Goal: Obtain resource: Obtain resource

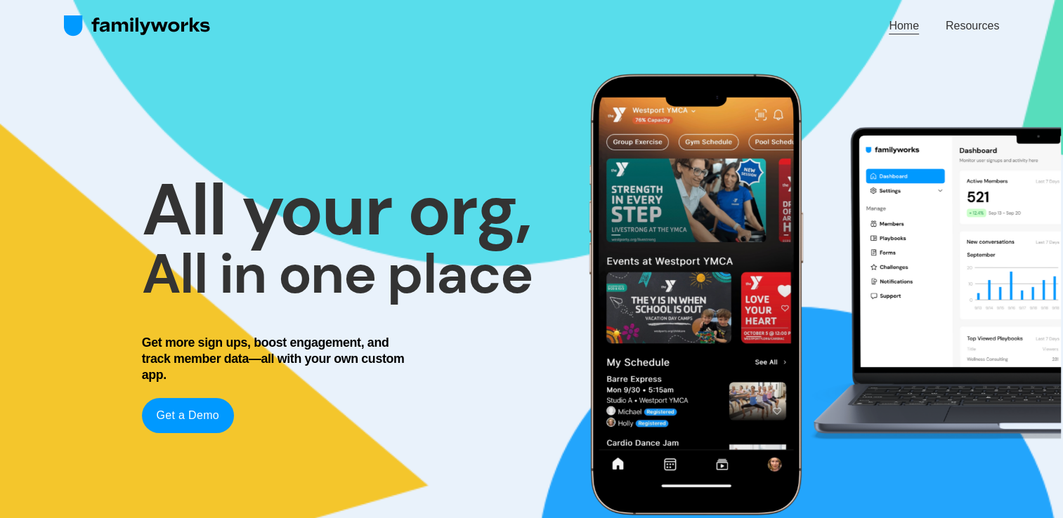
click at [965, 27] on link "Resources" at bounding box center [972, 26] width 53 height 19
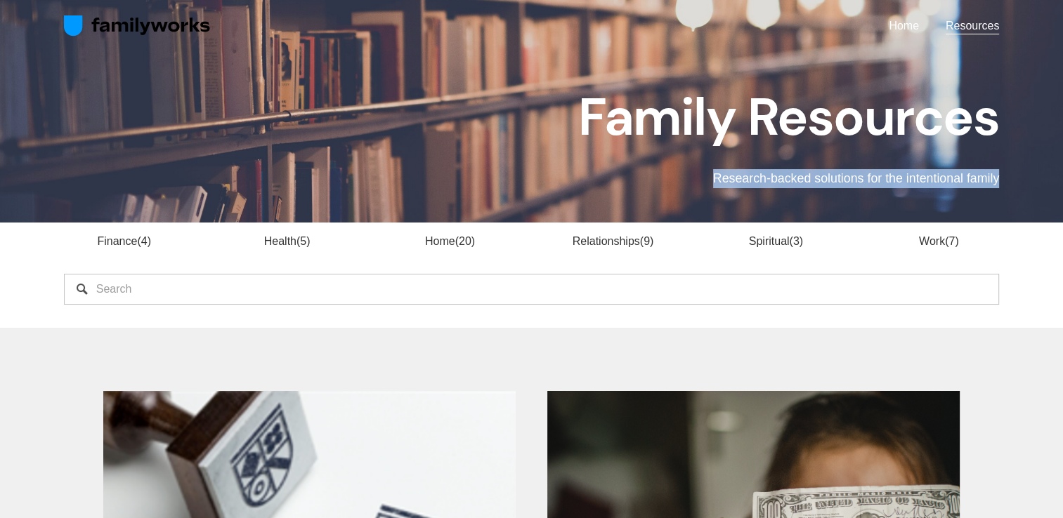
drag, startPoint x: 713, startPoint y: 176, endPoint x: 1000, endPoint y: 179, distance: 287.4
click at [1000, 179] on div "Family Resources Research-backed solutions for the intentional family" at bounding box center [649, 138] width 726 height 100
copy p "Research-backed solutions for the intentional family"
